Goal: Transaction & Acquisition: Purchase product/service

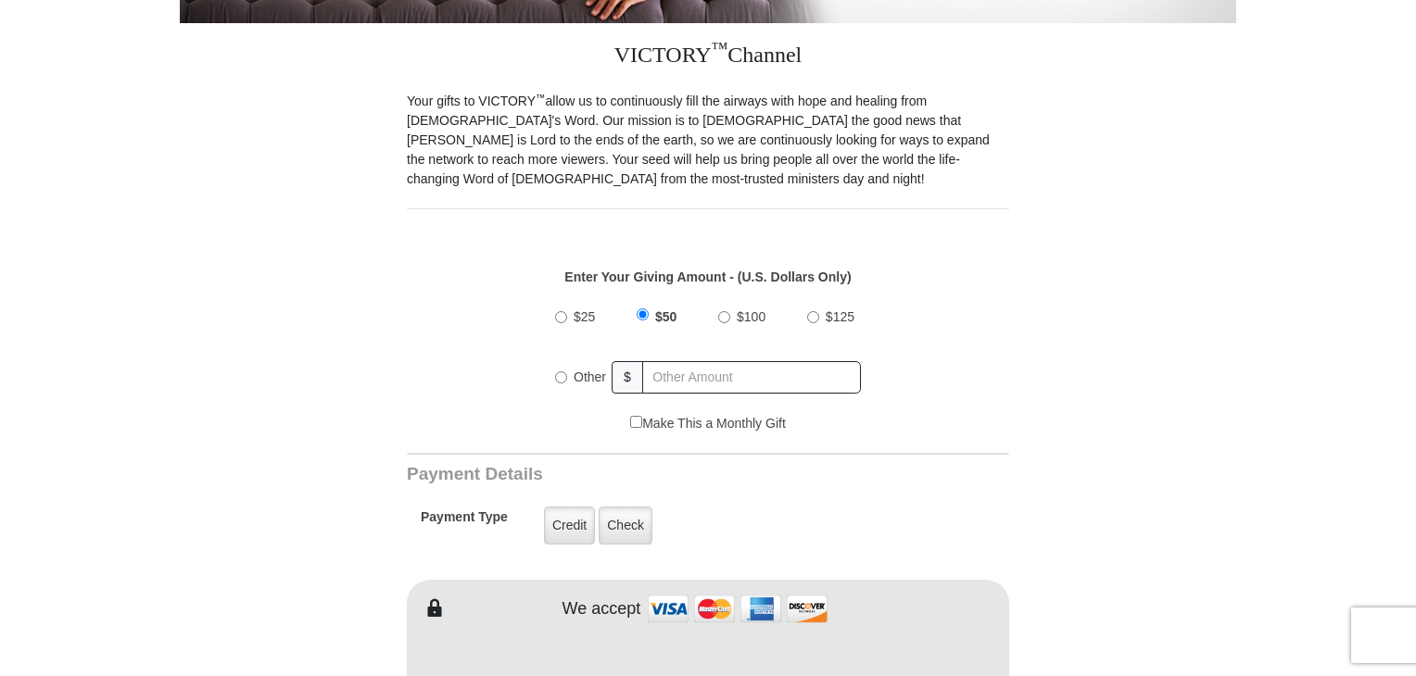
scroll to position [556, 0]
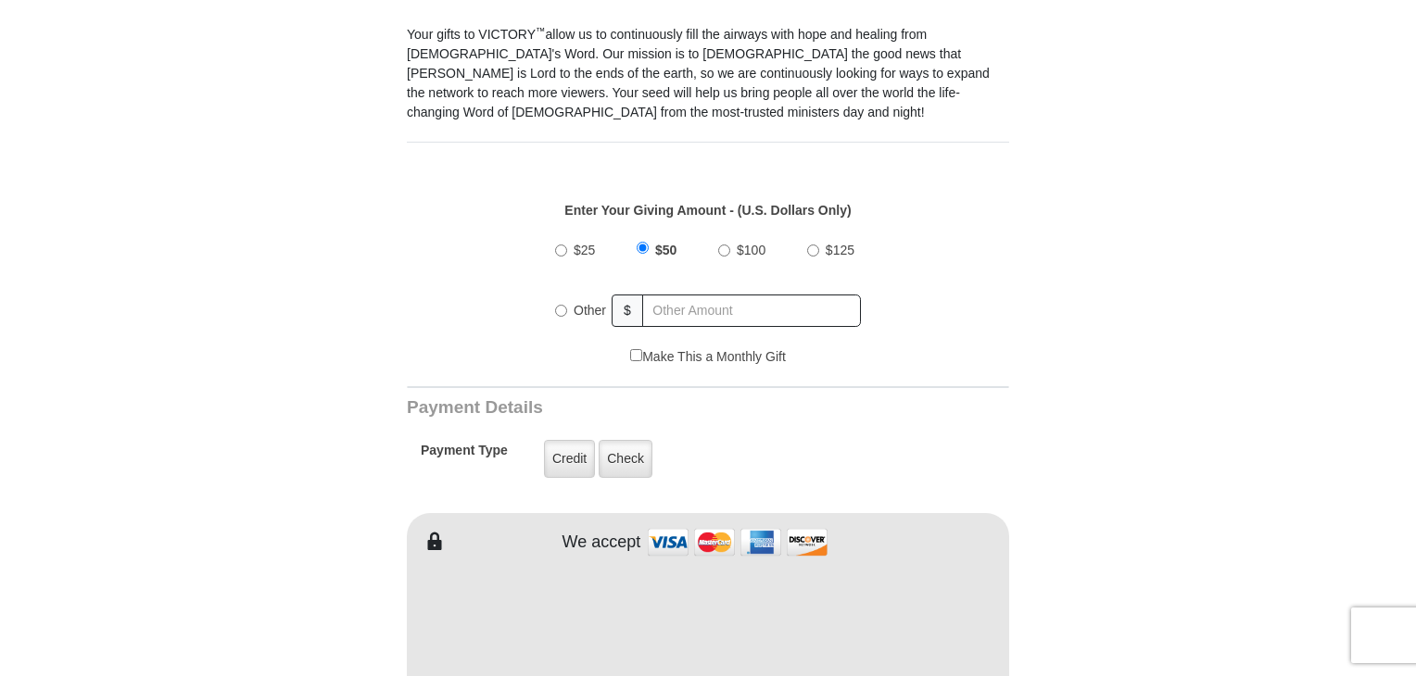
click at [725, 245] on input "$100" at bounding box center [724, 251] width 12 height 12
radio input "true"
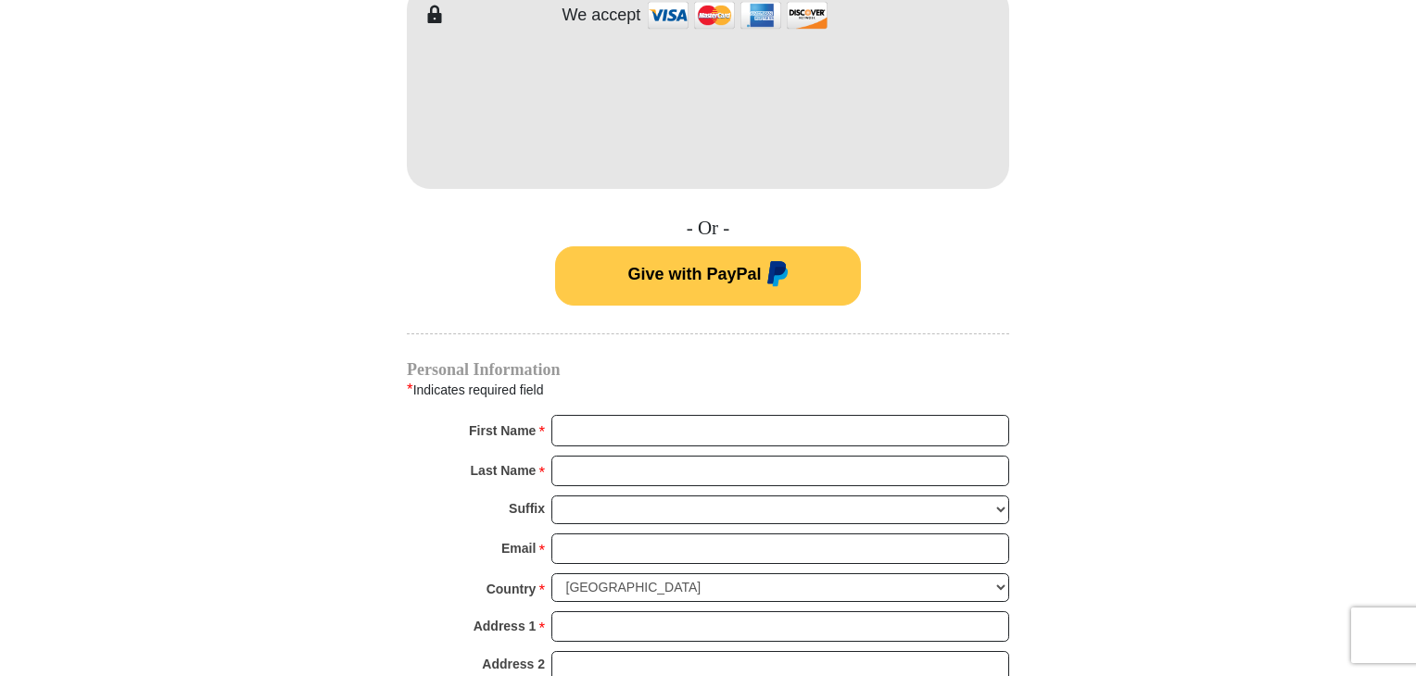
scroll to position [1112, 0]
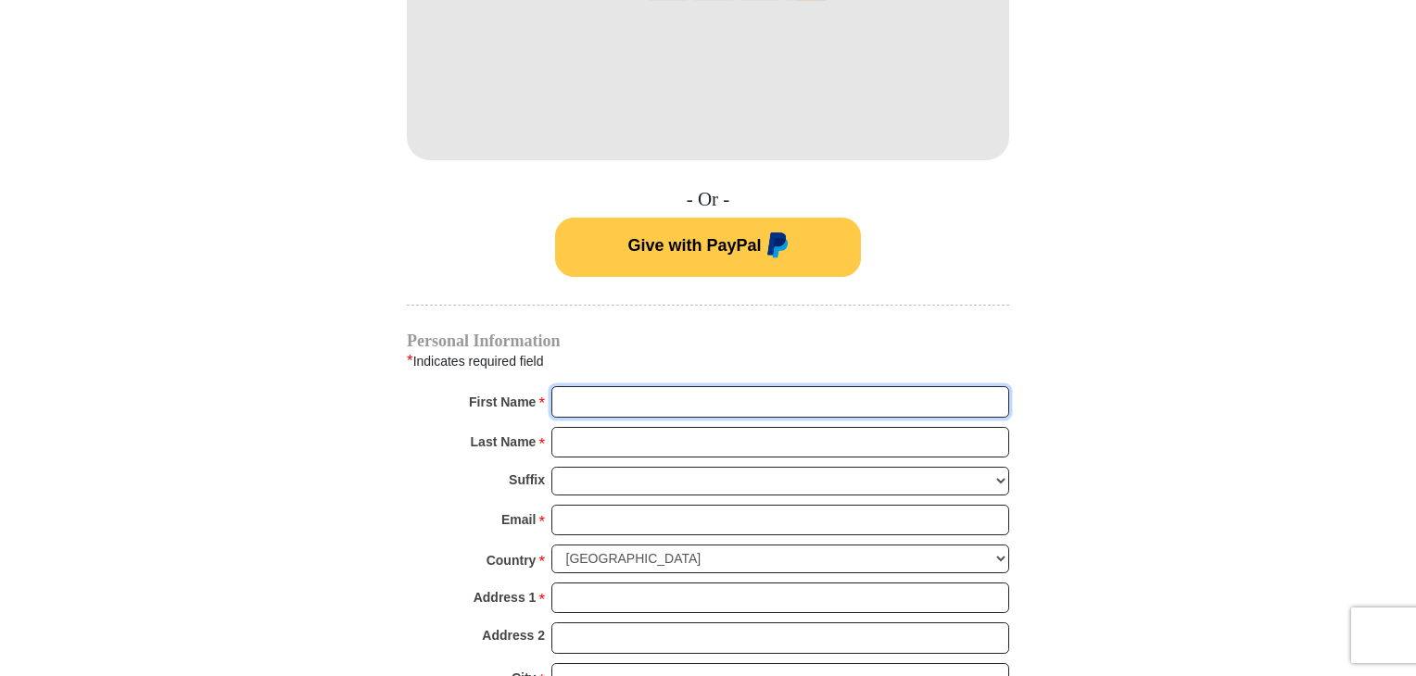
click at [626, 393] on input "First Name *" at bounding box center [780, 402] width 458 height 32
type input "[PERSON_NAME]"
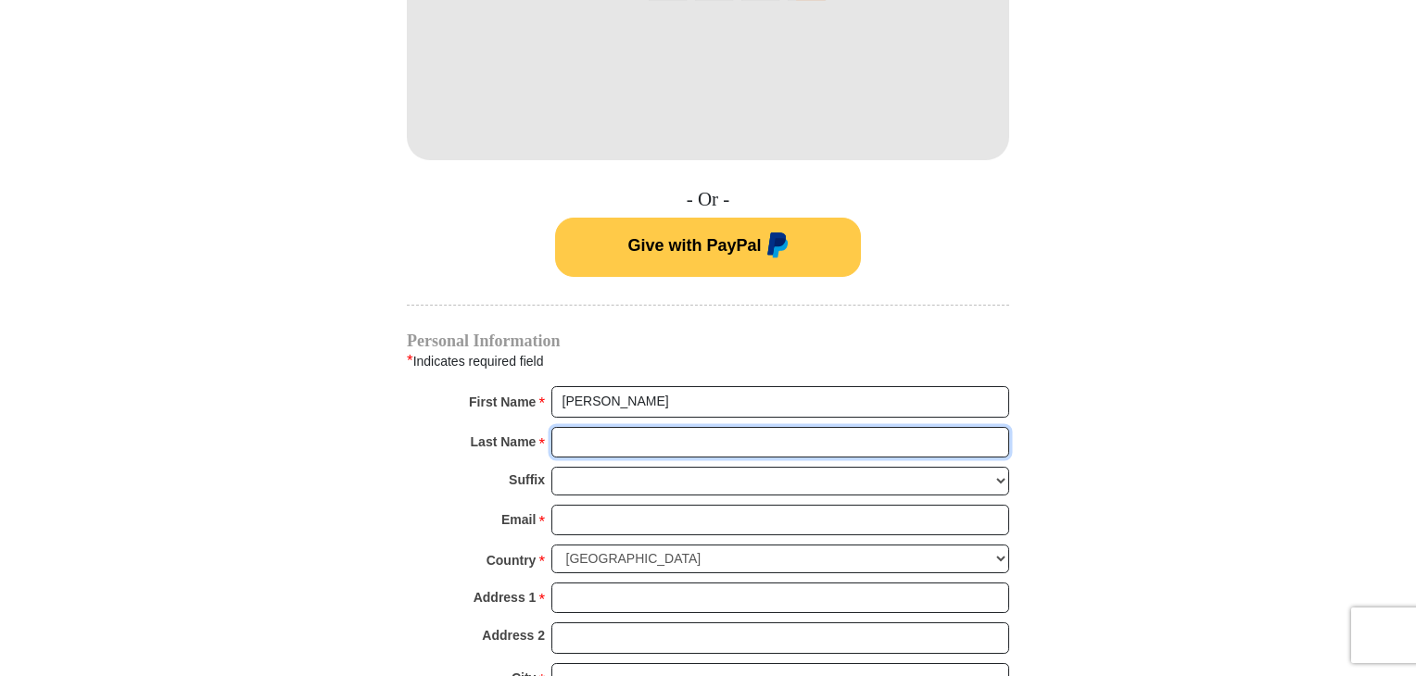
type input "Shatrawka"
click at [889, 142] on div "VICTORY ™ Channel Your gifts to VICTORY ™ allow us to continuously fill the air…" at bounding box center [708, 283] width 602 height 1765
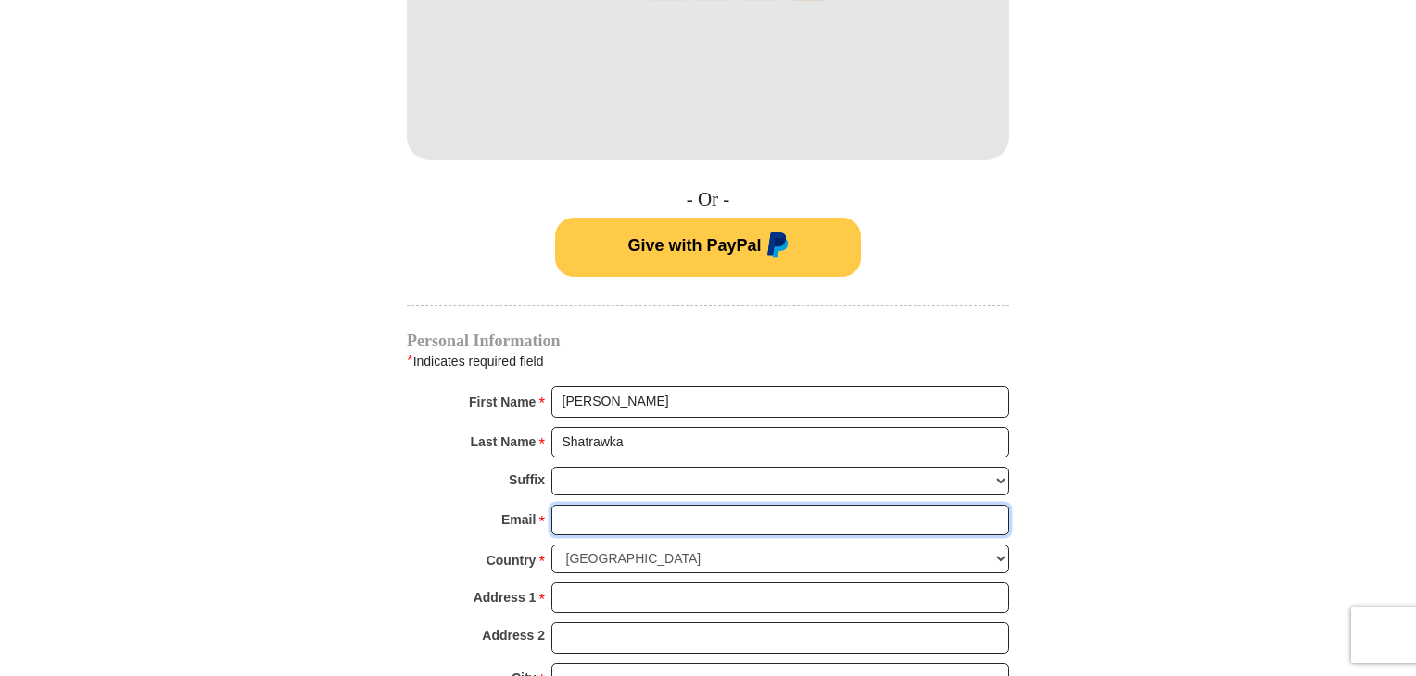
click at [632, 505] on input "Email *" at bounding box center [780, 521] width 458 height 32
type input "[PERSON_NAME][EMAIL_ADDRESS][PERSON_NAME][DOMAIN_NAME]"
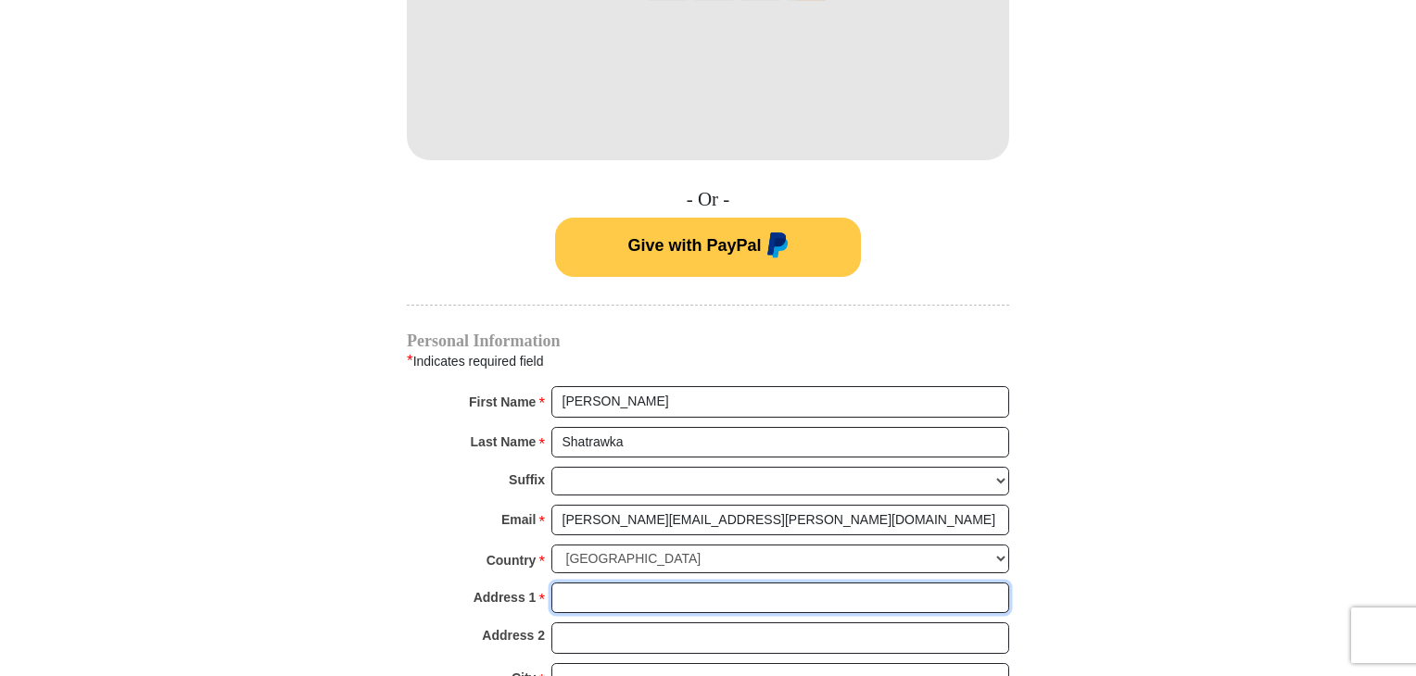
click at [621, 583] on input "Address 1 *" at bounding box center [780, 599] width 458 height 32
type input "[STREET_ADDRESS]"
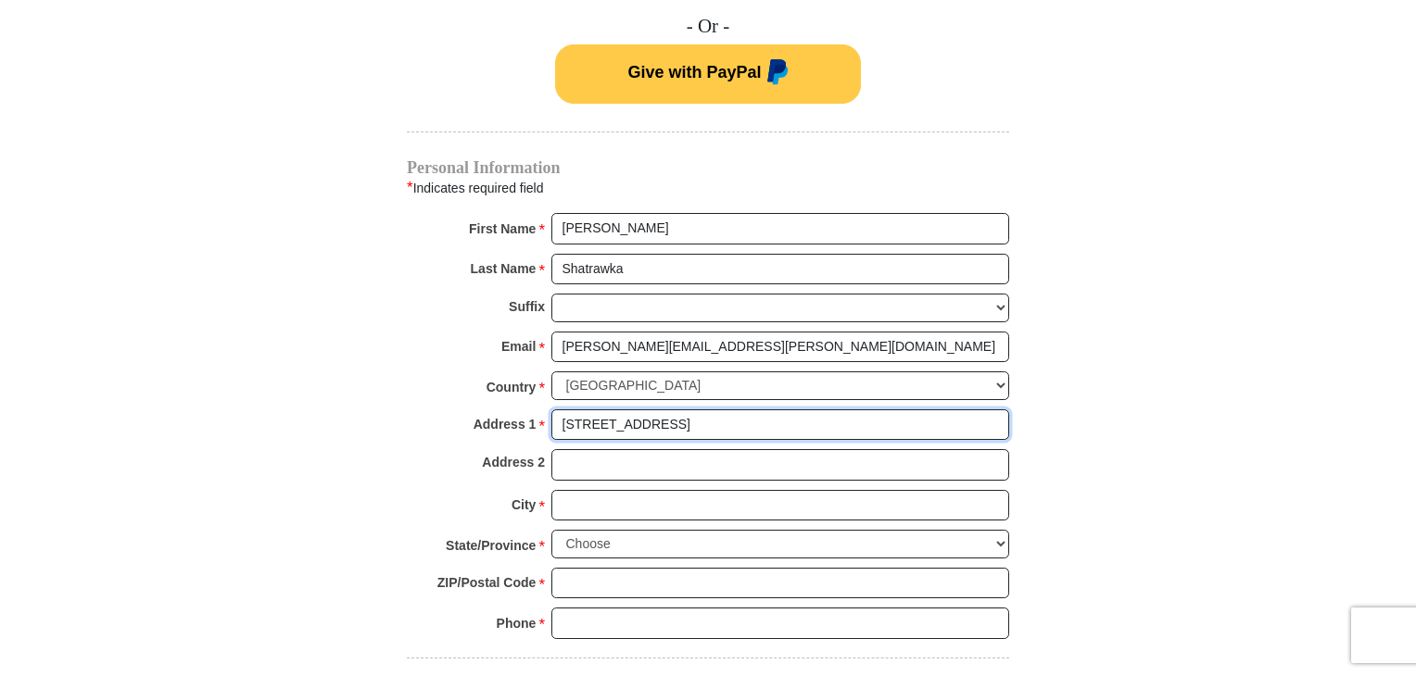
scroll to position [1297, 0]
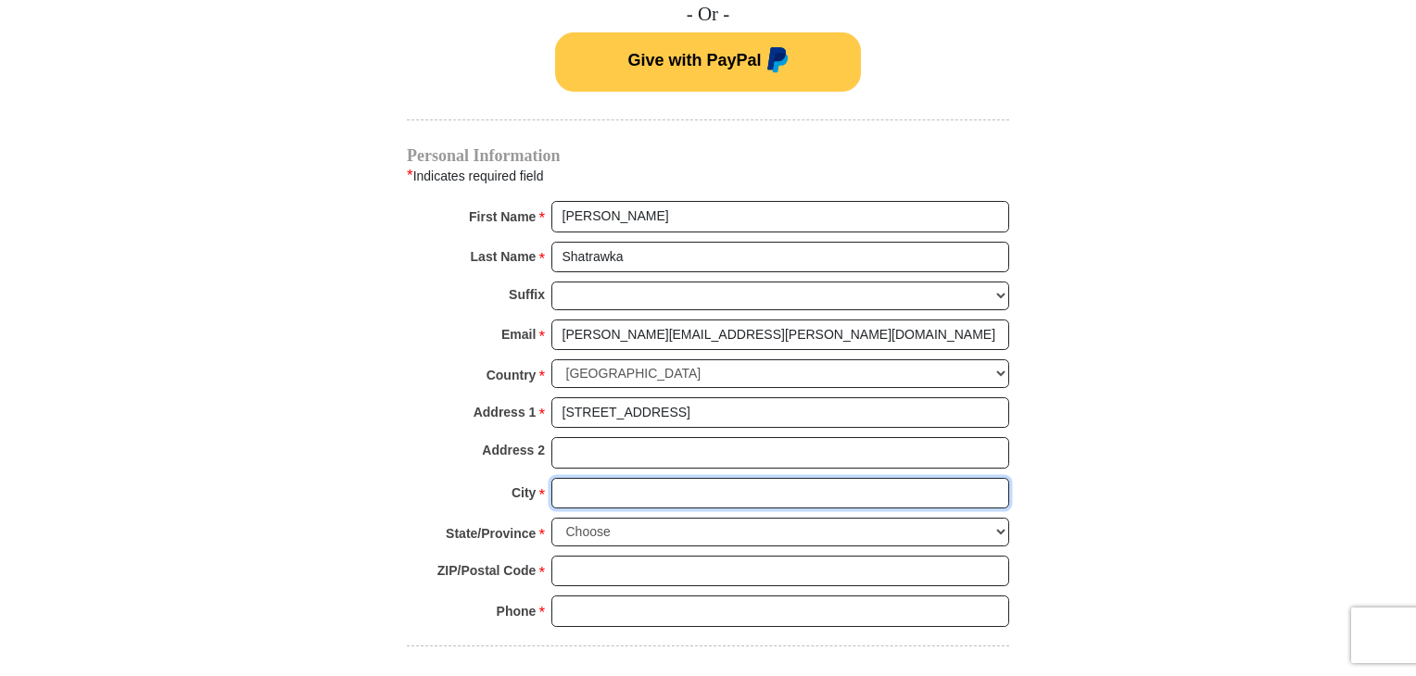
click at [609, 478] on input "City *" at bounding box center [780, 494] width 458 height 32
type input "Barneveld"
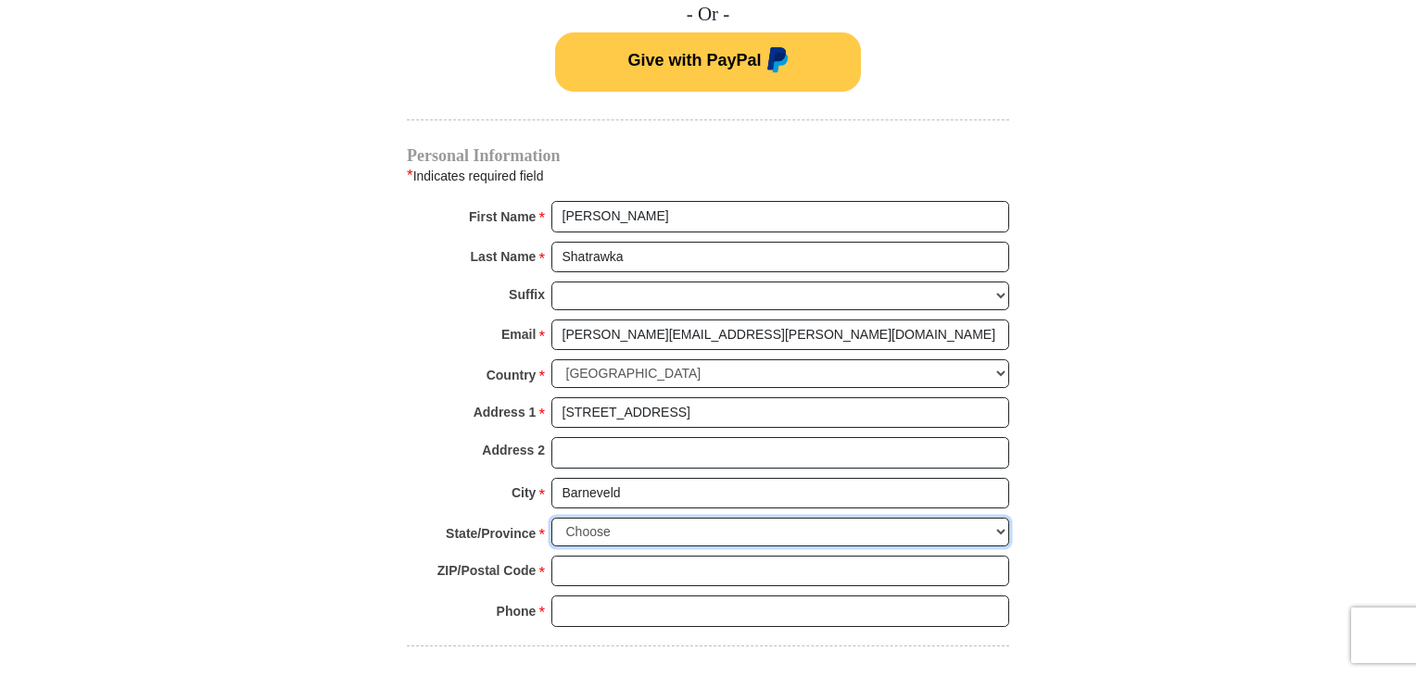
click at [611, 518] on select "Choose [US_STATE] [US_STATE] [US_STATE] [US_STATE] [US_STATE] Armed Forces Amer…" at bounding box center [780, 532] width 458 height 29
select select "WI"
click at [551, 518] on select "Choose [US_STATE] [US_STATE] [US_STATE] [US_STATE] [US_STATE] Armed Forces Amer…" at bounding box center [780, 532] width 458 height 29
click at [628, 556] on input "ZIP/Postal Code *" at bounding box center [780, 572] width 458 height 32
type input "53507"
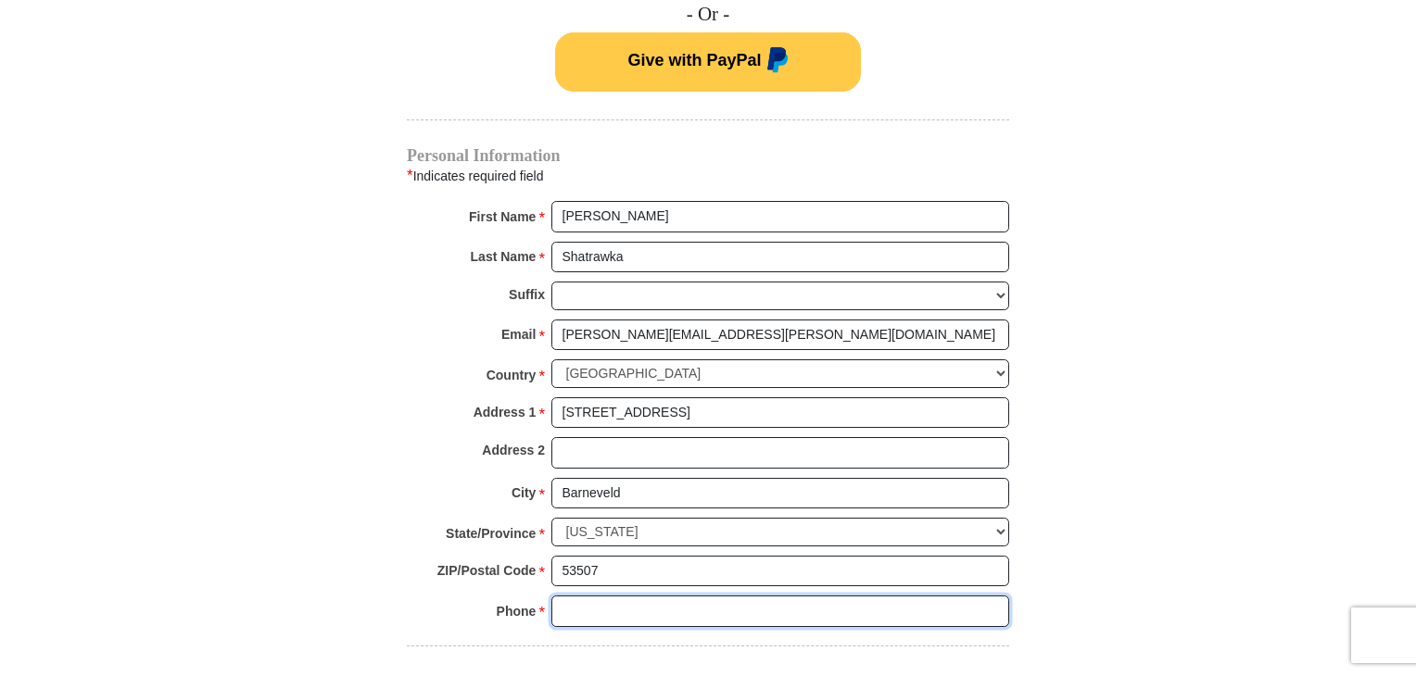
click at [627, 596] on input "Phone * *" at bounding box center [780, 612] width 458 height 32
type input "[PHONE_NUMBER]"
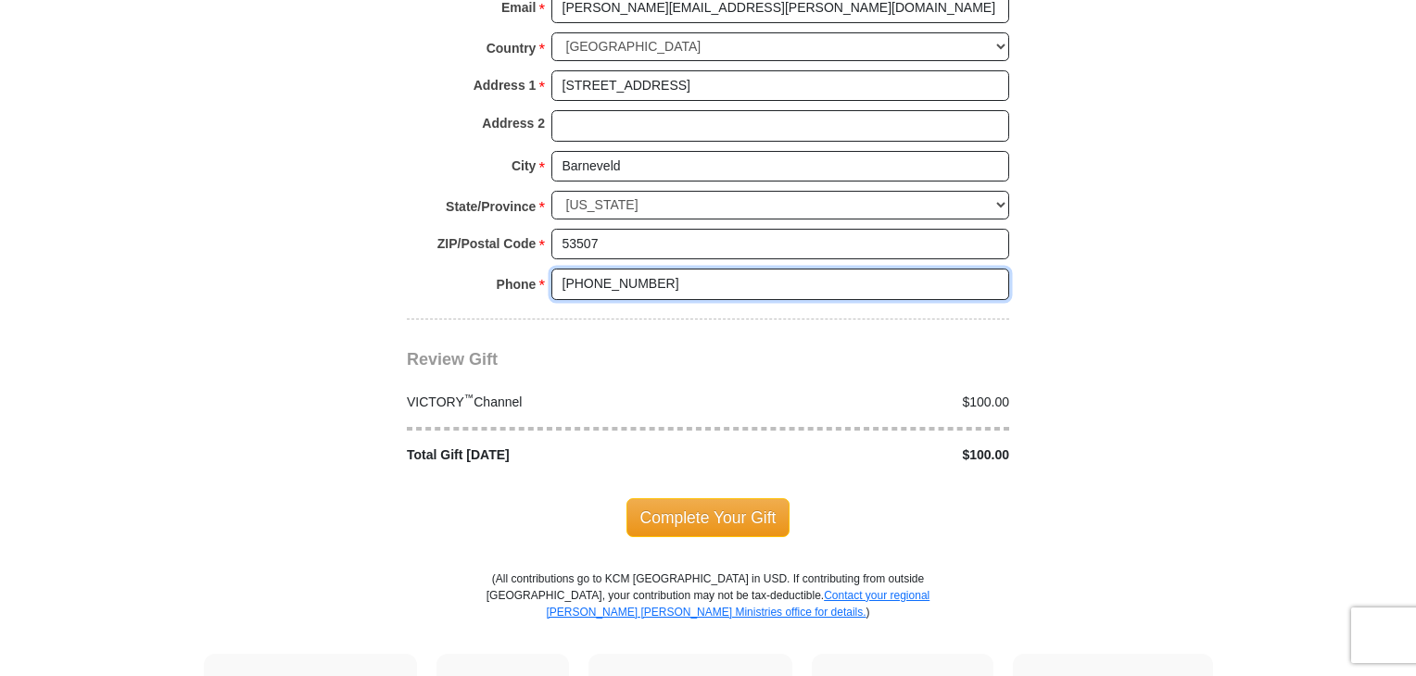
scroll to position [1668, 0]
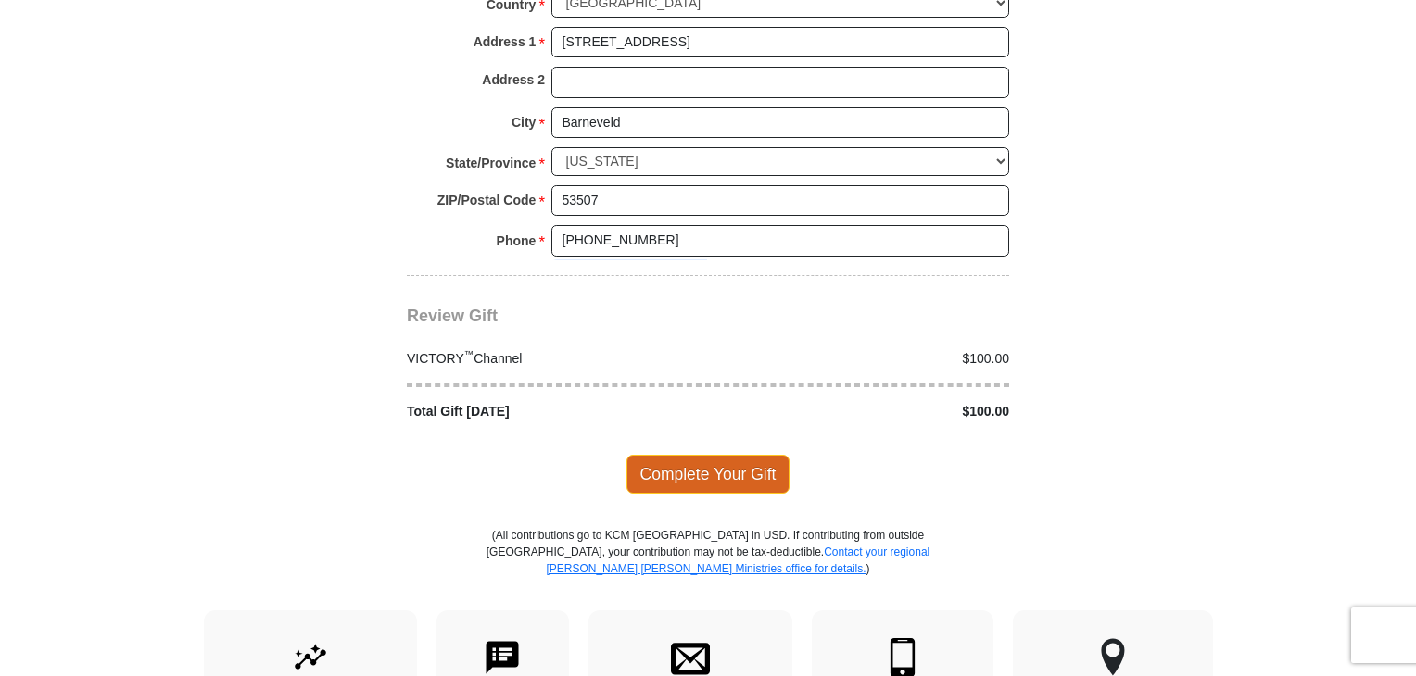
click at [678, 455] on span "Complete Your Gift" at bounding box center [708, 474] width 164 height 39
